Goal: Task Accomplishment & Management: Use online tool/utility

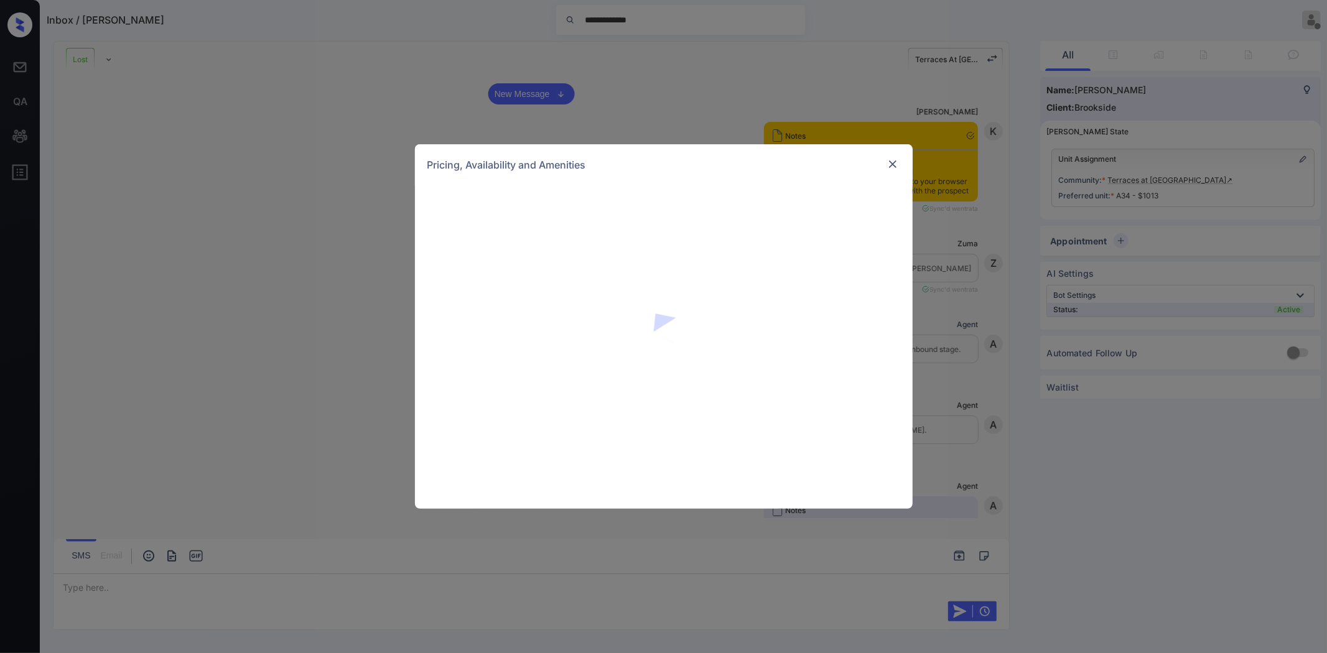
scroll to position [1976, 0]
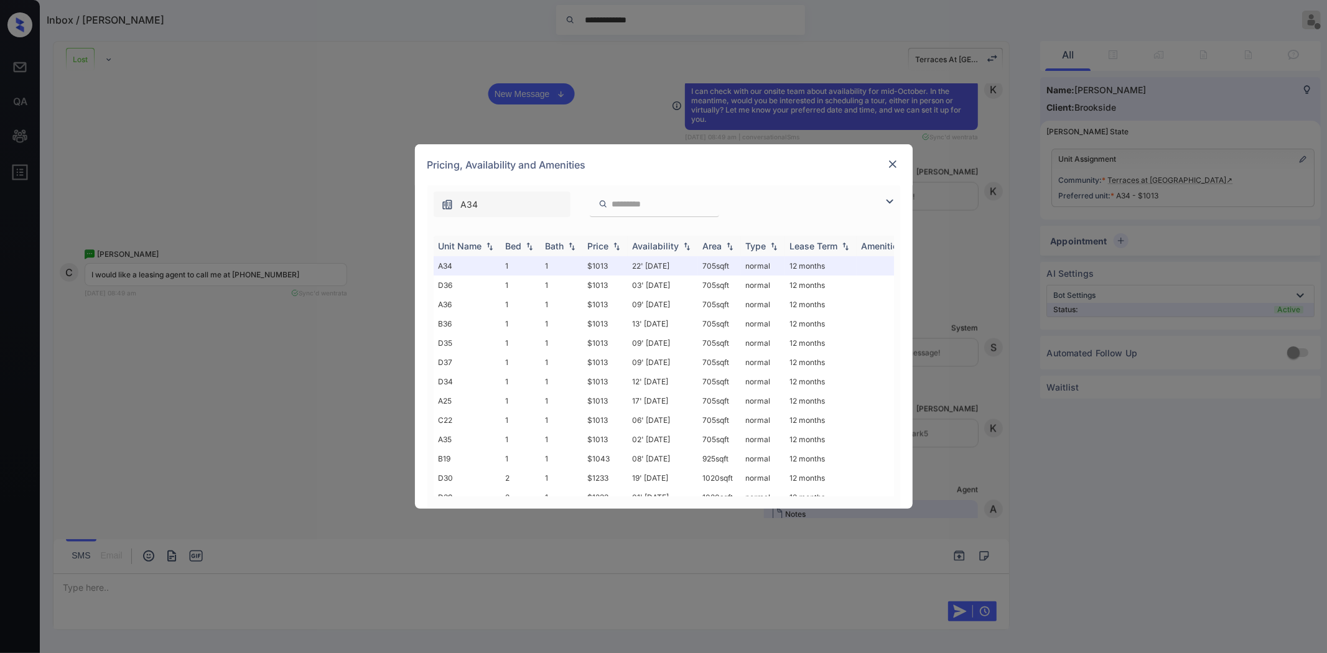
click at [659, 249] on div "Availability" at bounding box center [656, 246] width 47 height 11
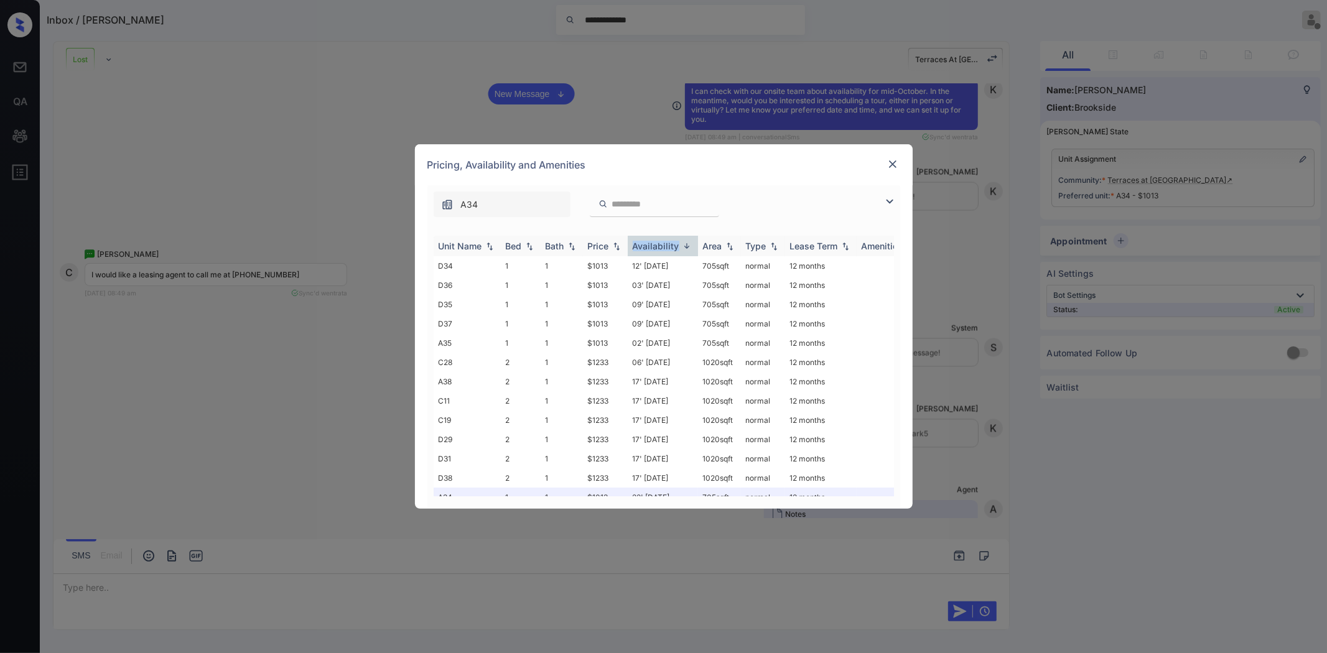
click at [658, 248] on div "Availability" at bounding box center [656, 246] width 47 height 11
click at [891, 169] on img at bounding box center [892, 164] width 12 height 12
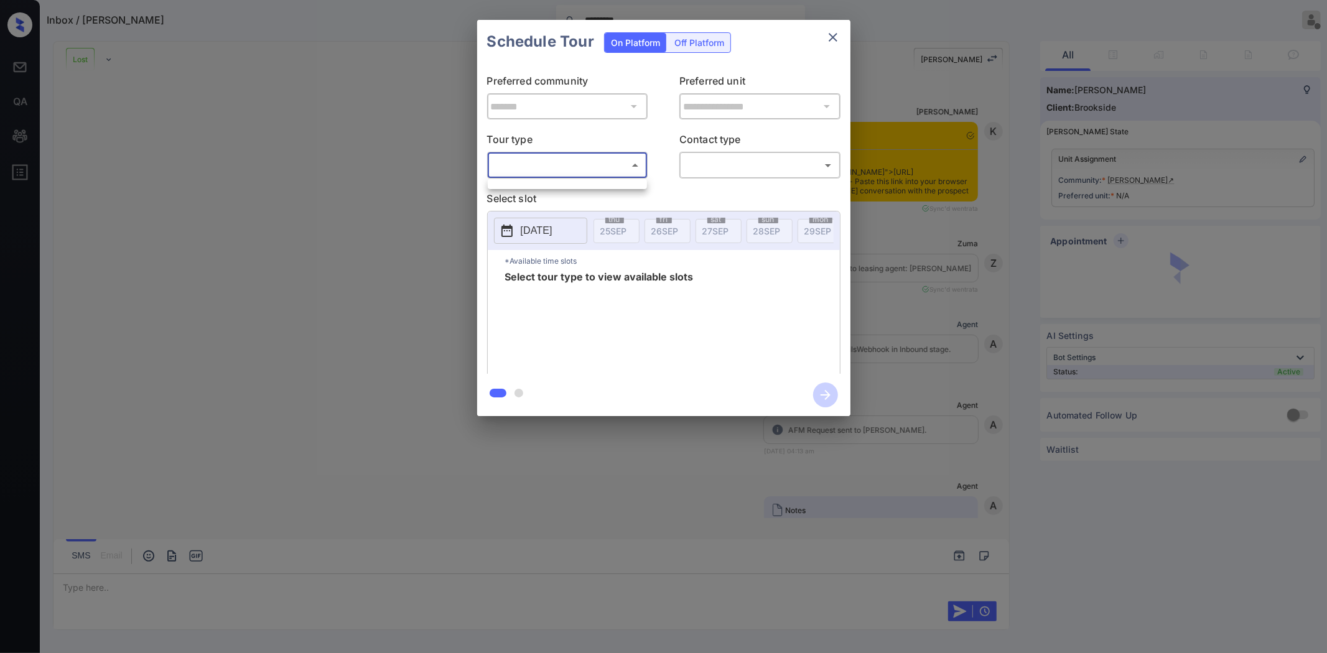
scroll to position [1005, 0]
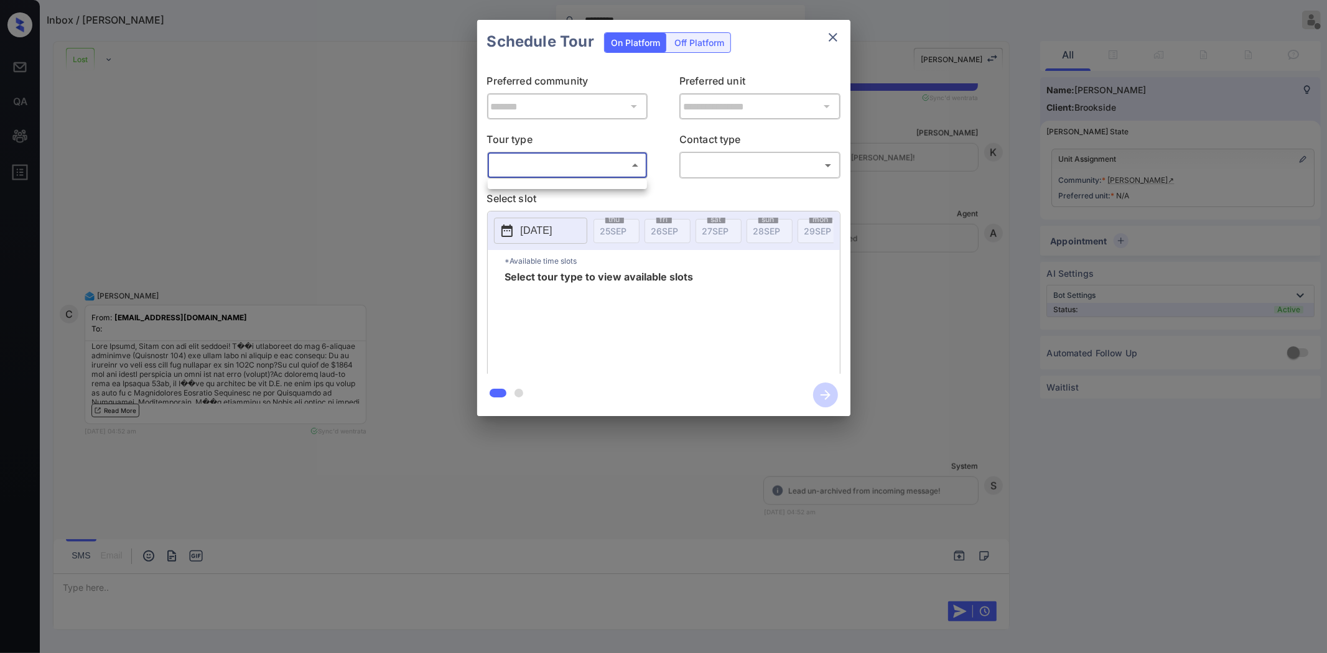
click at [828, 34] on div at bounding box center [663, 326] width 1327 height 653
click at [828, 32] on icon "close" at bounding box center [832, 37] width 15 height 15
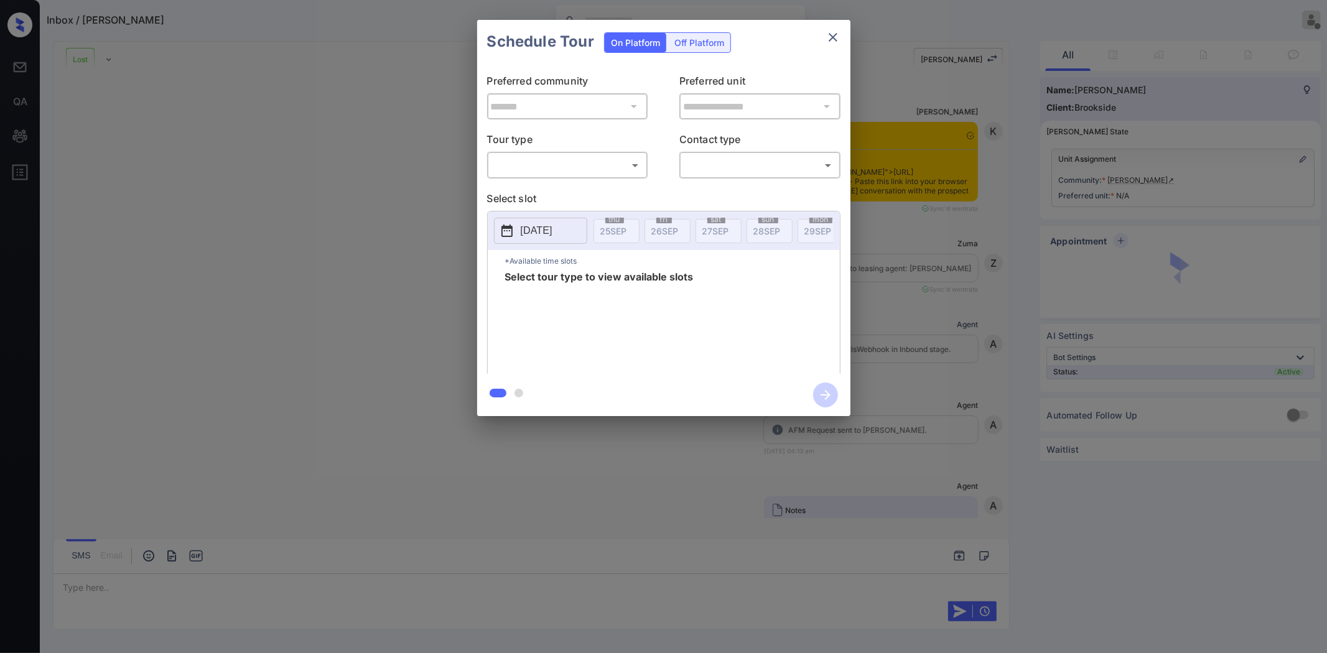
scroll to position [2526, 0]
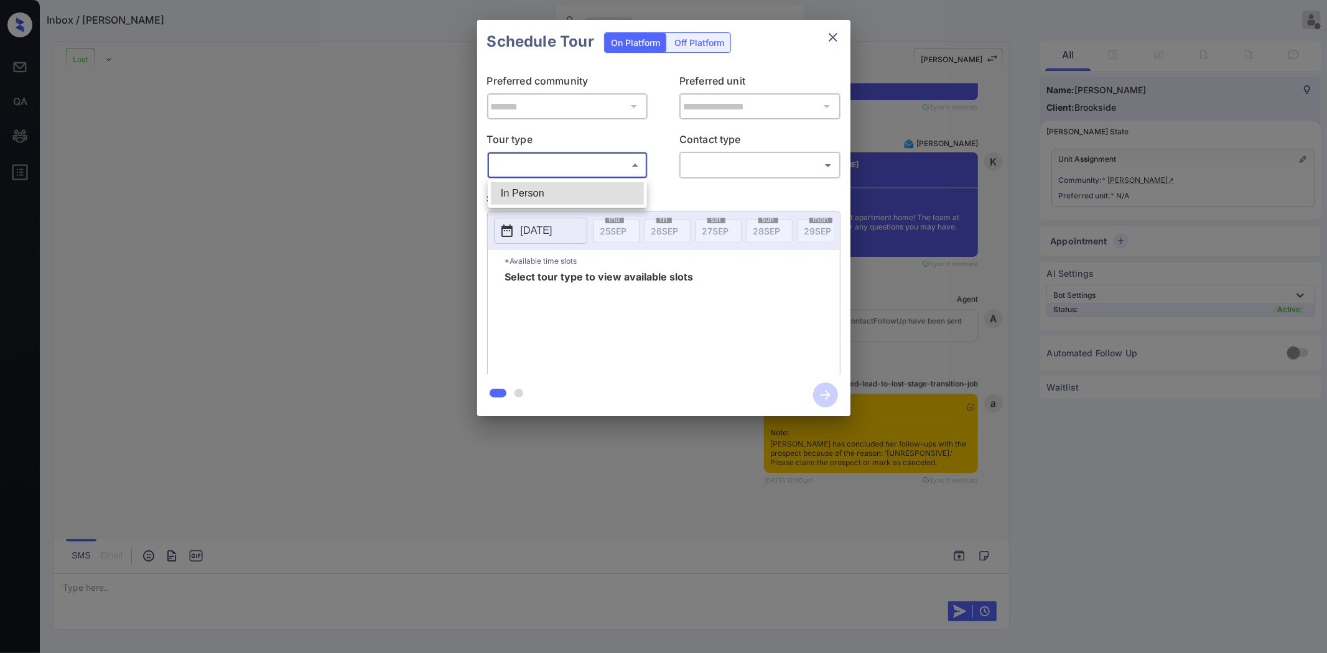
click at [535, 169] on body "Inbox / Chang Leo Ajaya G Offline Set yourself online Set yourself on break Pro…" at bounding box center [663, 326] width 1327 height 653
click at [838, 35] on div at bounding box center [663, 326] width 1327 height 653
click at [832, 38] on icon "close" at bounding box center [832, 37] width 9 height 9
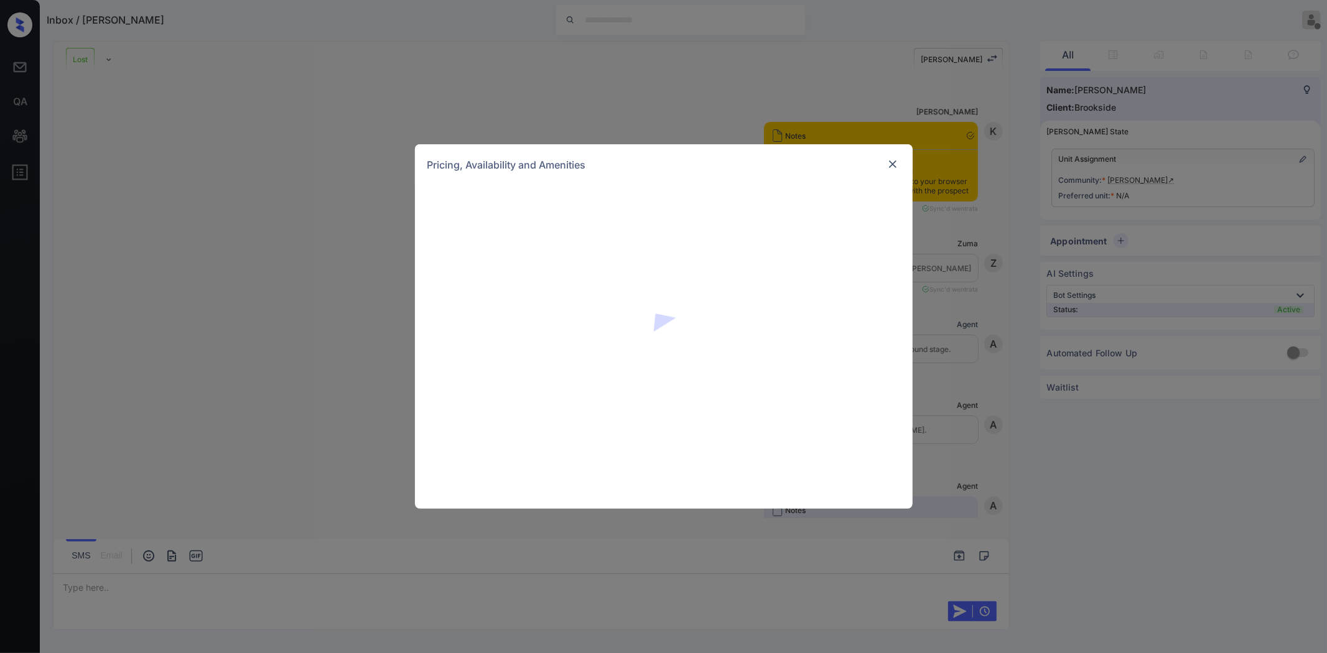
scroll to position [1143, 0]
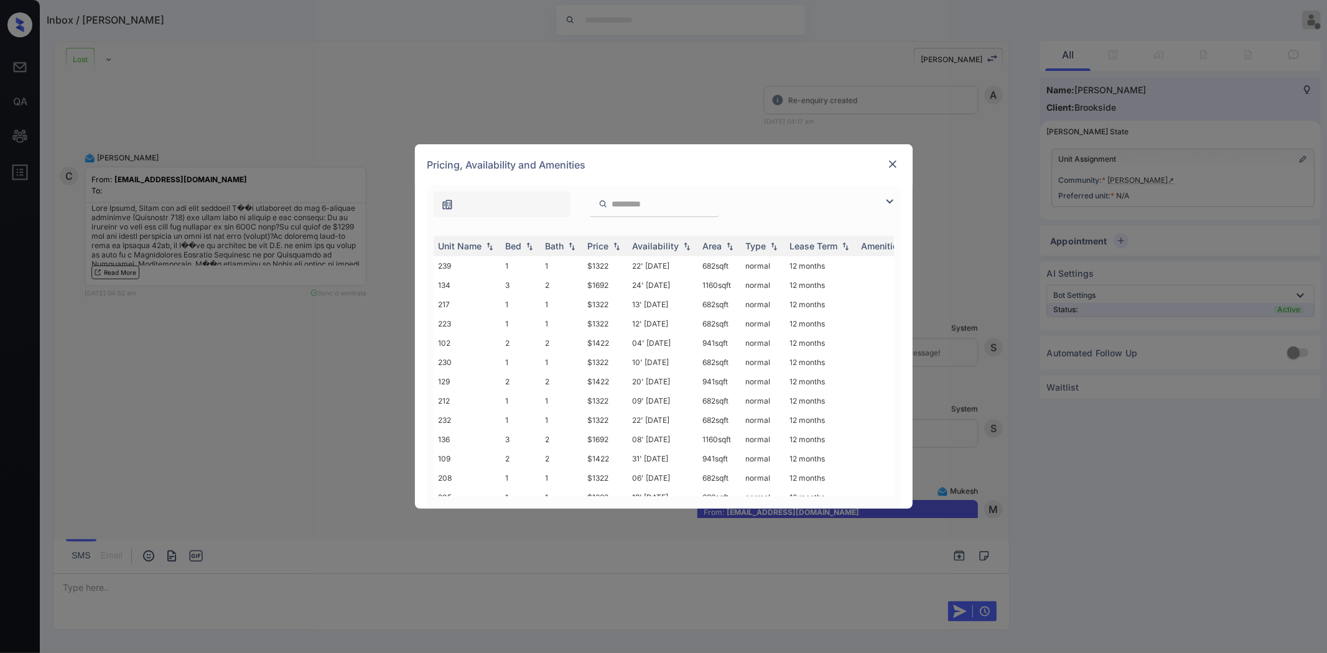
click at [887, 200] on img at bounding box center [889, 201] width 15 height 15
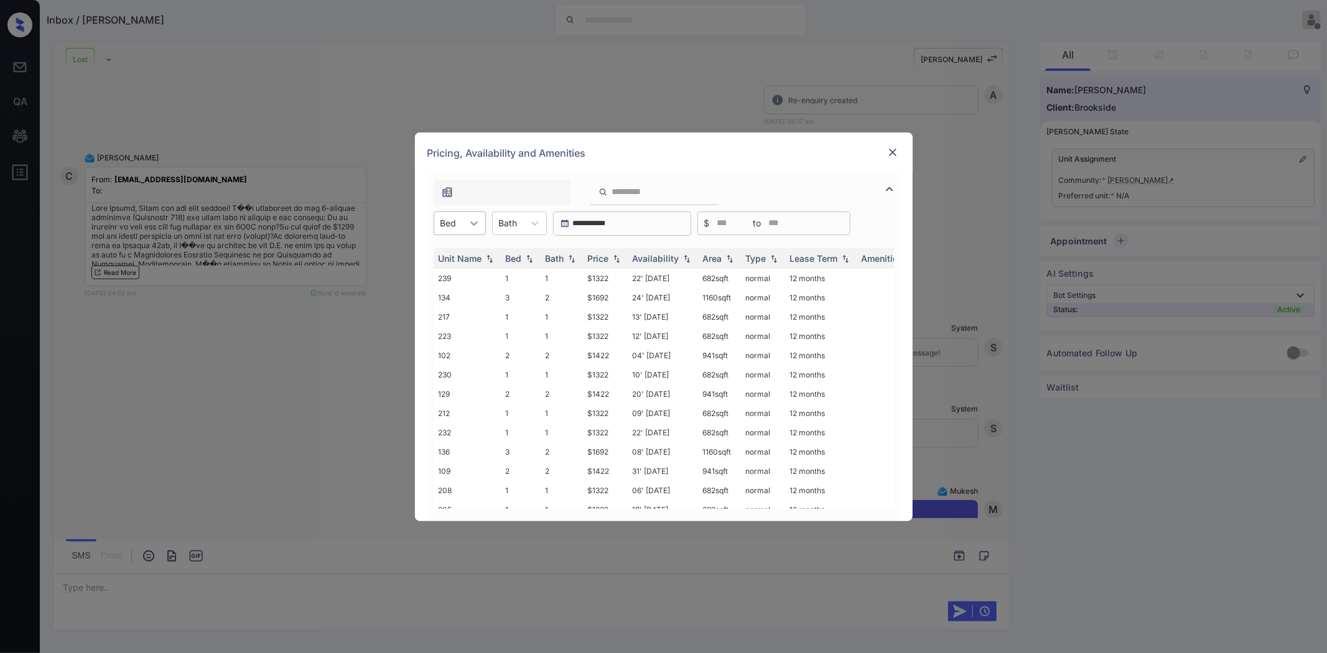
click at [471, 226] on icon at bounding box center [474, 223] width 12 height 12
click at [451, 270] on div "2" at bounding box center [459, 276] width 52 height 22
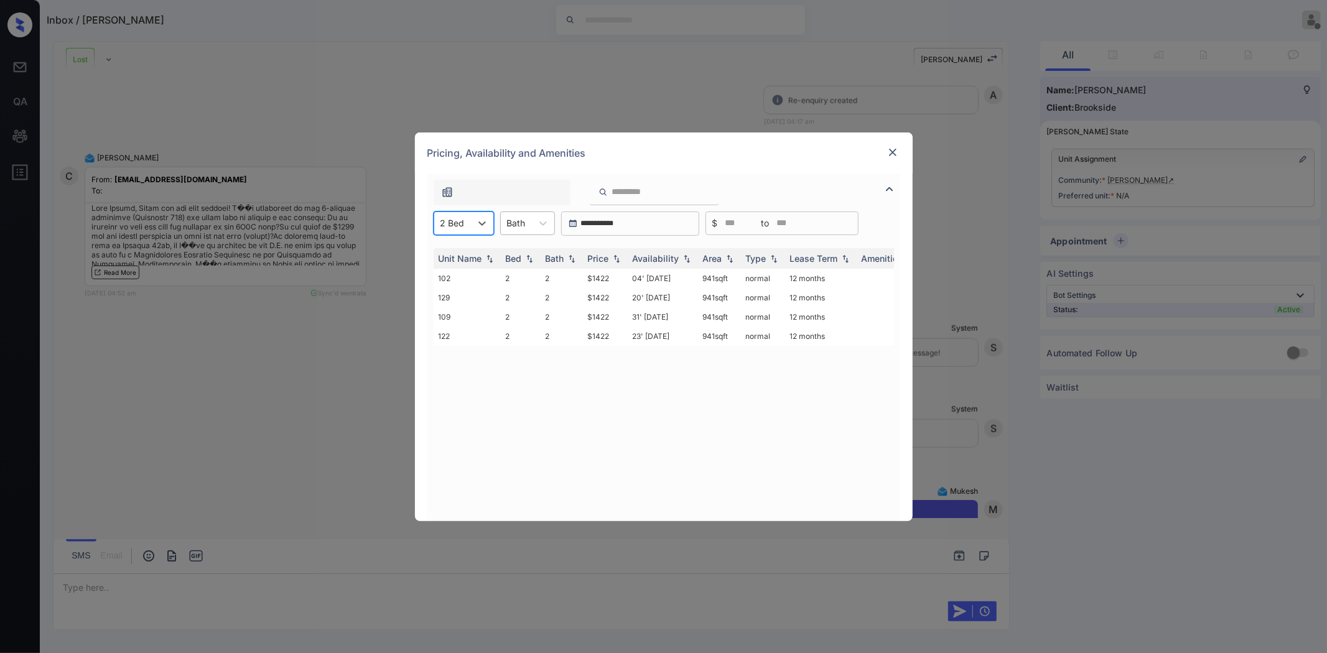
click at [522, 220] on div at bounding box center [516, 222] width 19 height 13
click at [518, 269] on div "2" at bounding box center [527, 276] width 55 height 22
click at [891, 152] on img at bounding box center [892, 152] width 12 height 12
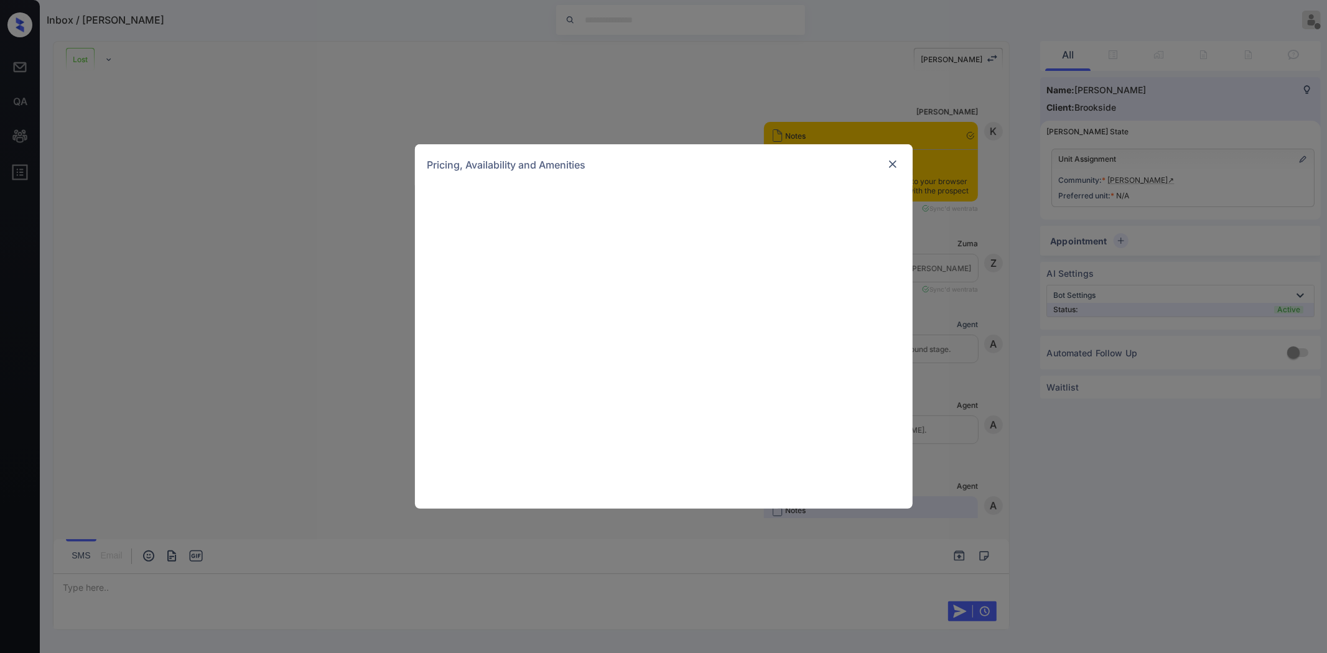
scroll to position [1143, 0]
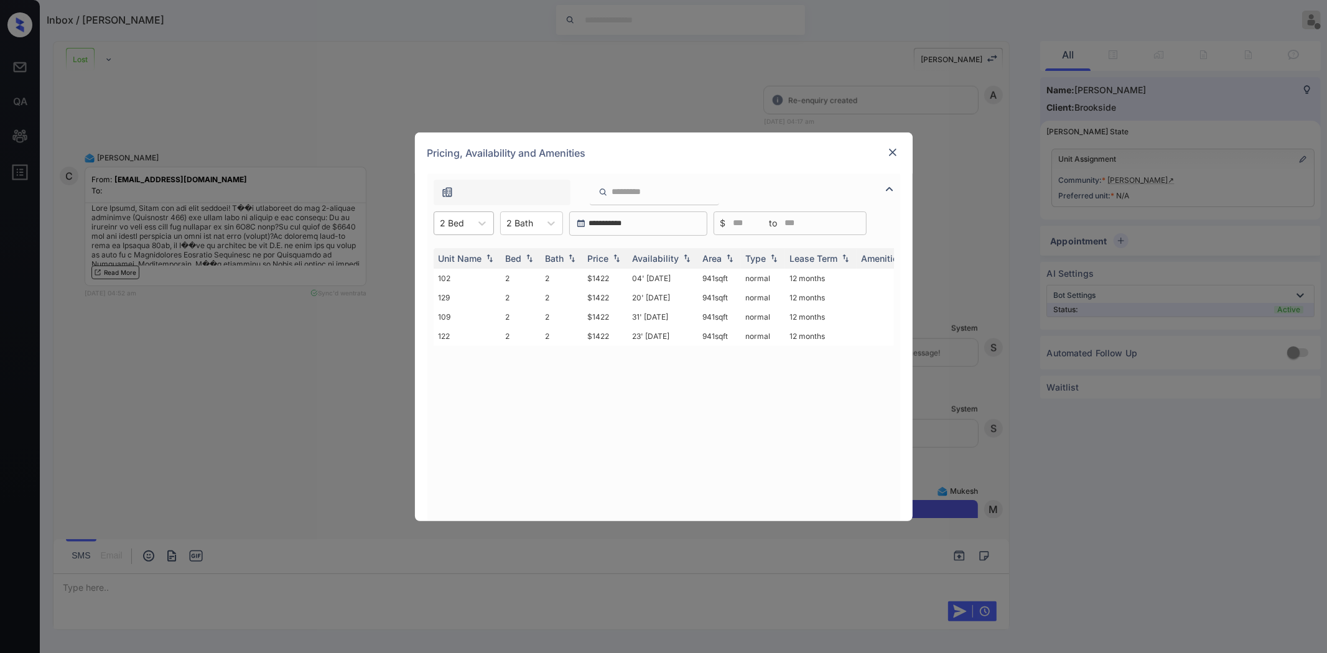
click at [465, 228] on div "2 Bed" at bounding box center [452, 223] width 37 height 18
click at [455, 250] on div "1" at bounding box center [463, 254] width 60 height 22
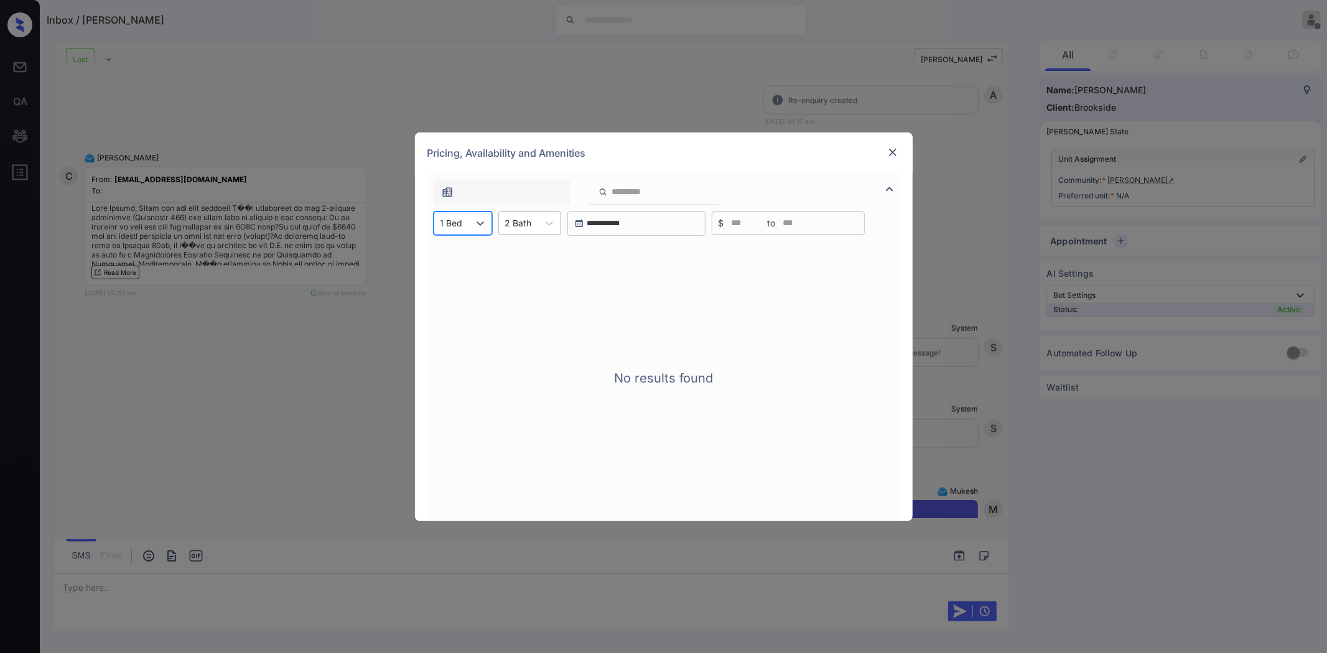
click at [511, 229] on div "2 Bath" at bounding box center [518, 223] width 39 height 18
click at [512, 246] on div "1" at bounding box center [529, 254] width 63 height 22
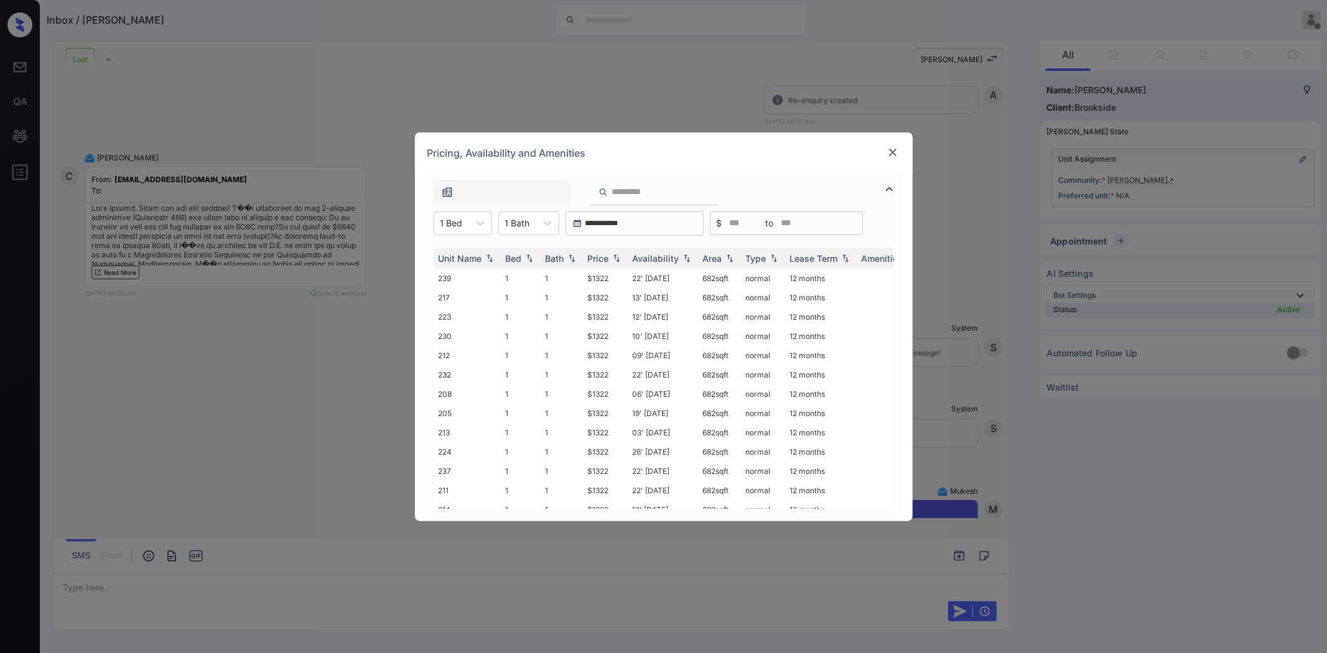
click at [888, 151] on img at bounding box center [892, 152] width 12 height 12
click at [450, 223] on div at bounding box center [451, 222] width 22 height 13
click at [452, 277] on div "2" at bounding box center [462, 276] width 58 height 22
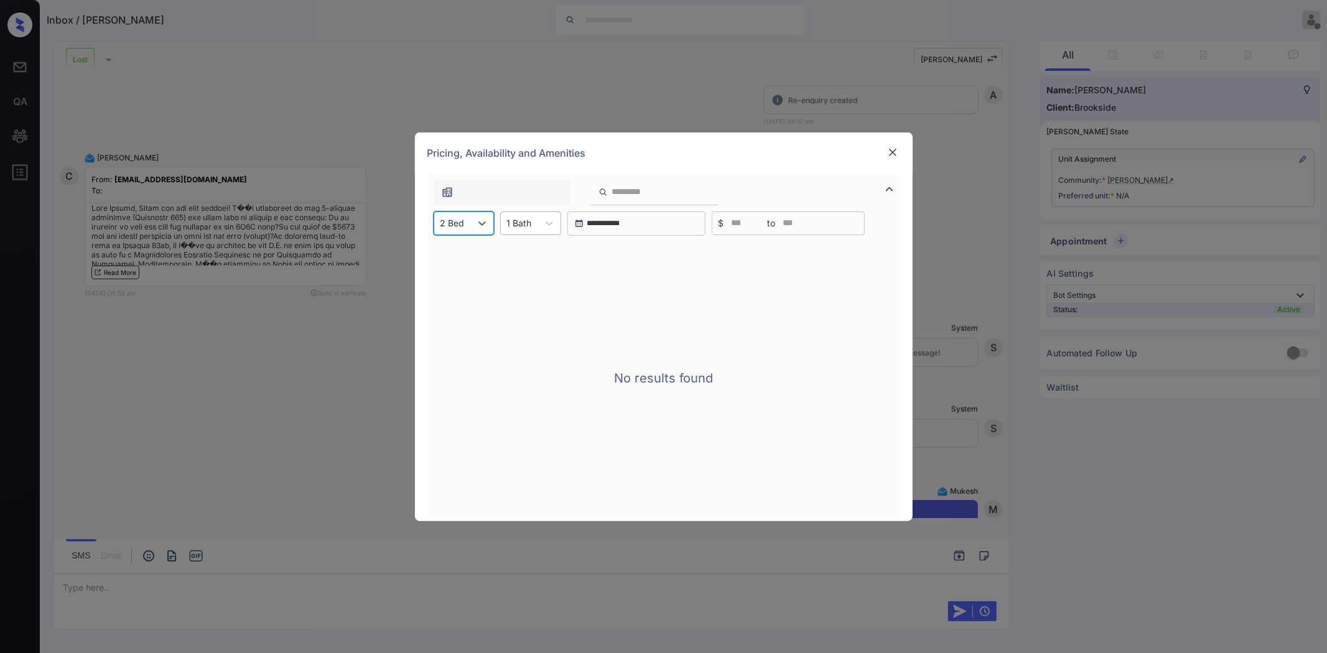
click at [521, 224] on div at bounding box center [519, 222] width 25 height 13
click at [512, 276] on div "2" at bounding box center [530, 276] width 61 height 22
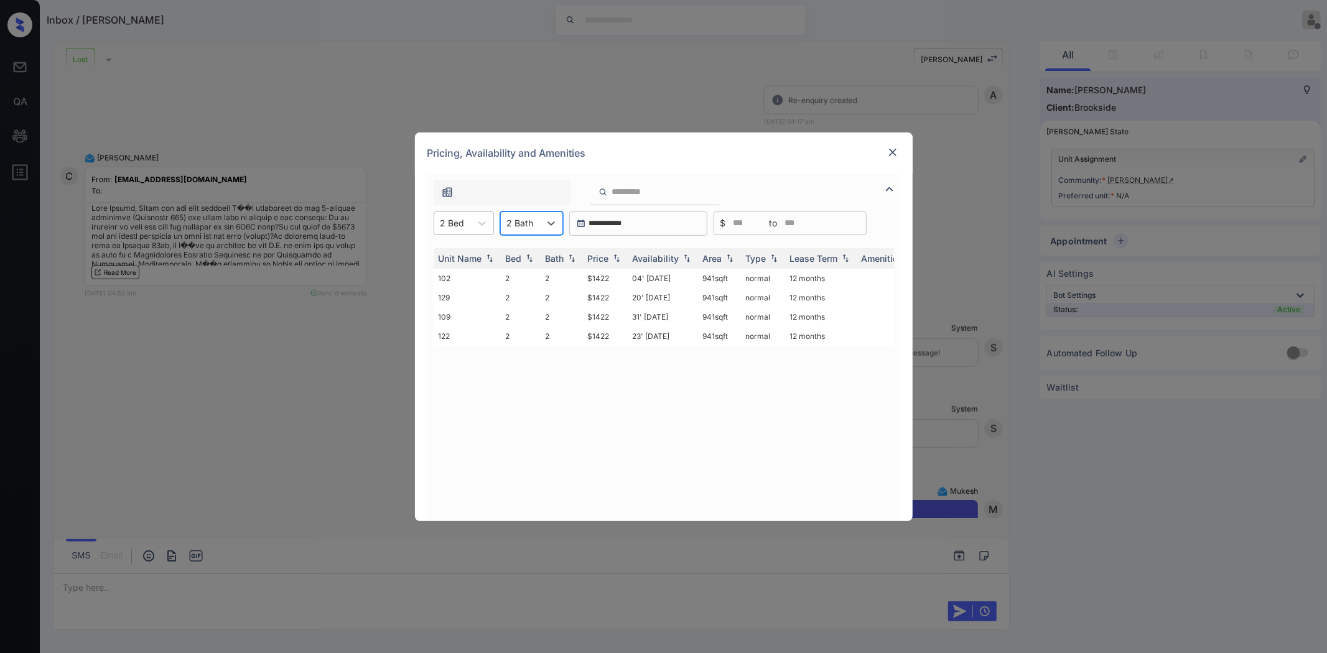
click at [470, 216] on div "2 Bed" at bounding box center [452, 223] width 37 height 18
click at [450, 301] on div "3" at bounding box center [463, 298] width 60 height 22
click at [893, 147] on img at bounding box center [892, 152] width 12 height 12
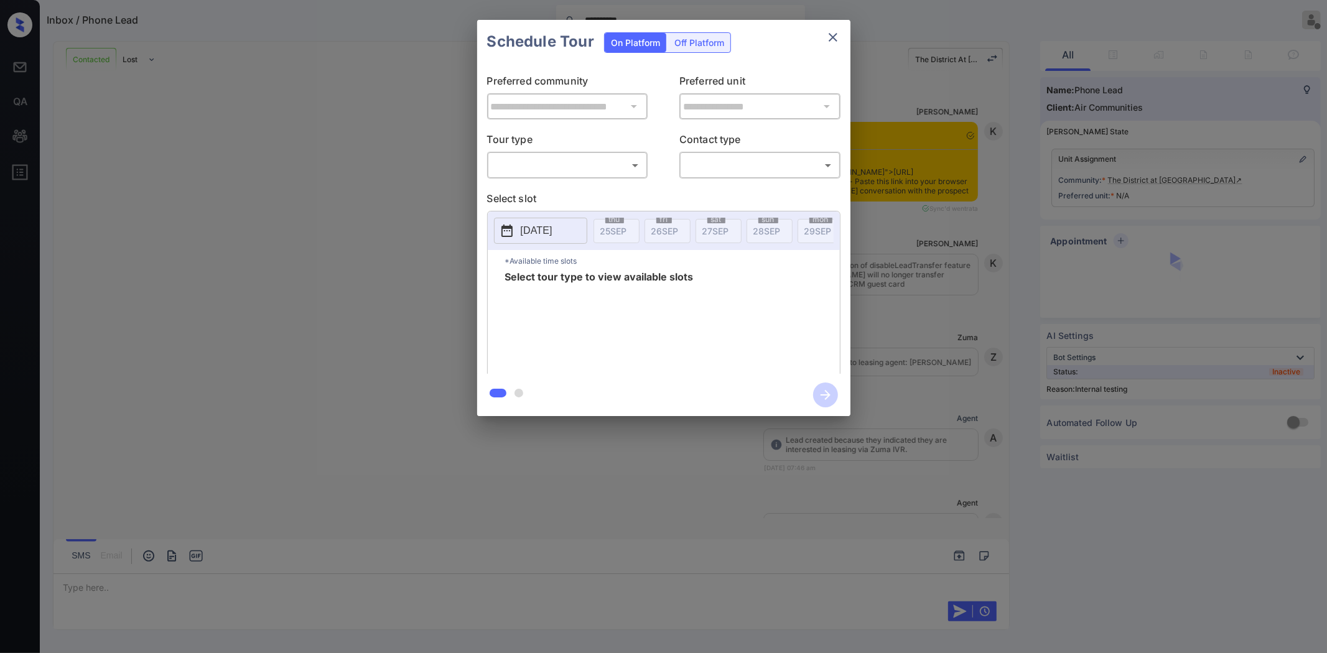
scroll to position [1562, 0]
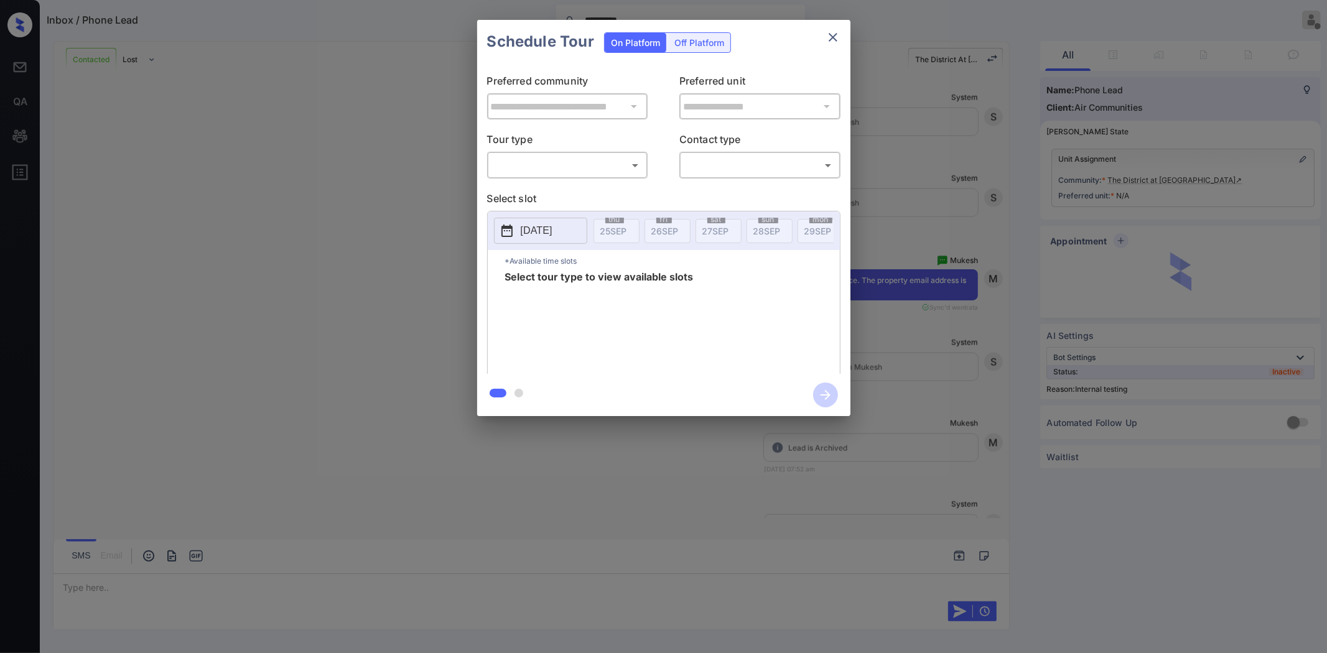
click at [626, 172] on body "**********" at bounding box center [663, 326] width 1327 height 653
click at [837, 41] on div at bounding box center [663, 326] width 1327 height 653
click at [834, 35] on icon "close" at bounding box center [832, 37] width 9 height 9
